Goal: Navigation & Orientation: Find specific page/section

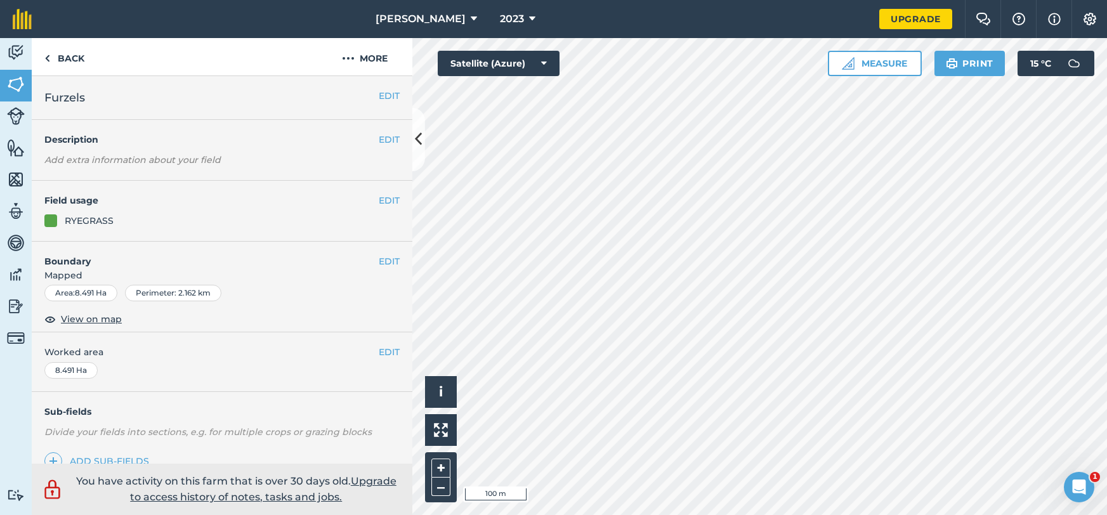
click at [702, 514] on html "[PERSON_NAME] 2023 Upgrade Farm Chat Help Info Settings Map printing is not ava…" at bounding box center [553, 257] width 1107 height 515
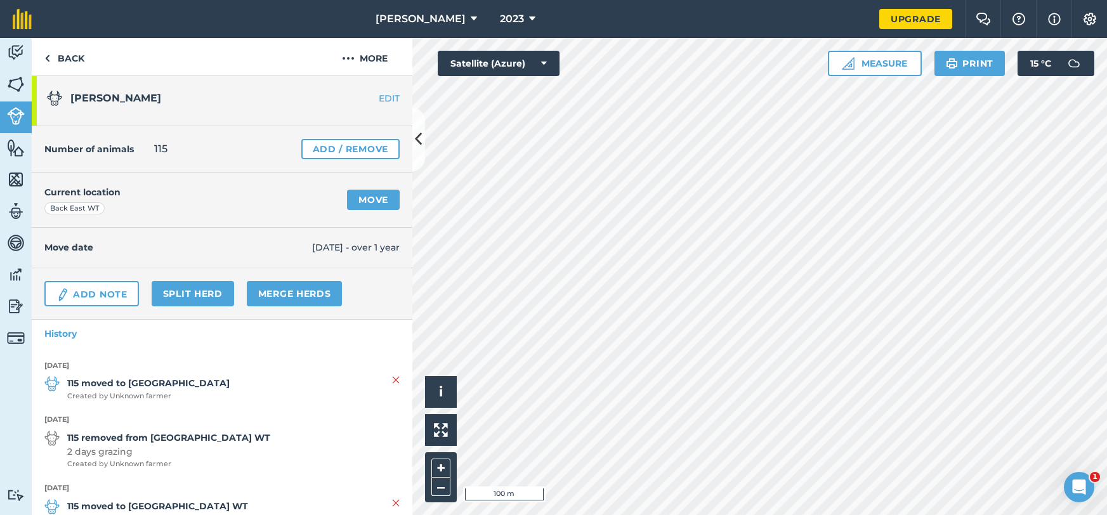
scroll to position [6, 0]
click at [417, 134] on icon at bounding box center [418, 139] width 7 height 22
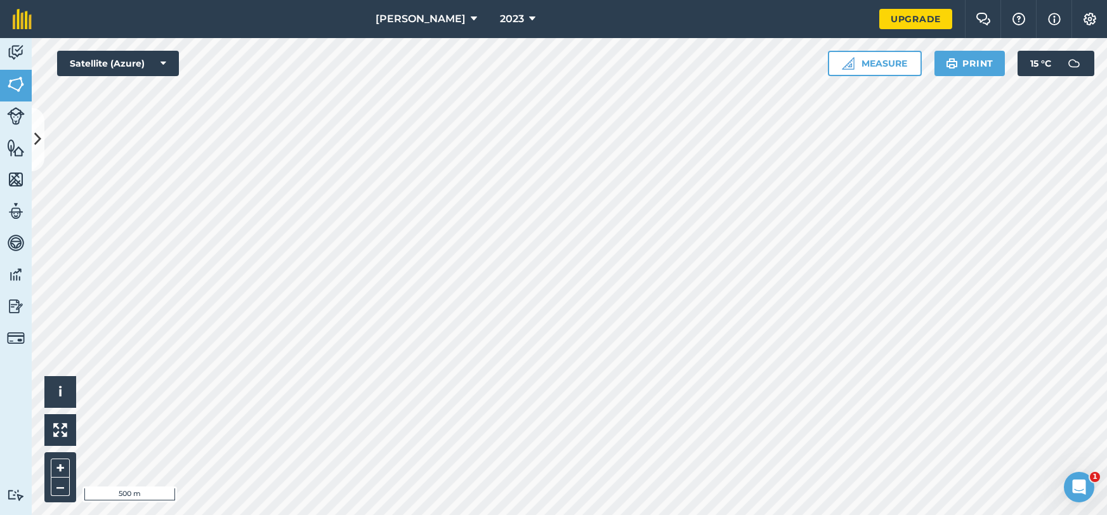
click at [399, 514] on html "[PERSON_NAME] 2023 Upgrade Farm Chat Help Info Settings Map printing is not ava…" at bounding box center [553, 257] width 1107 height 515
